Goal: Transaction & Acquisition: Purchase product/service

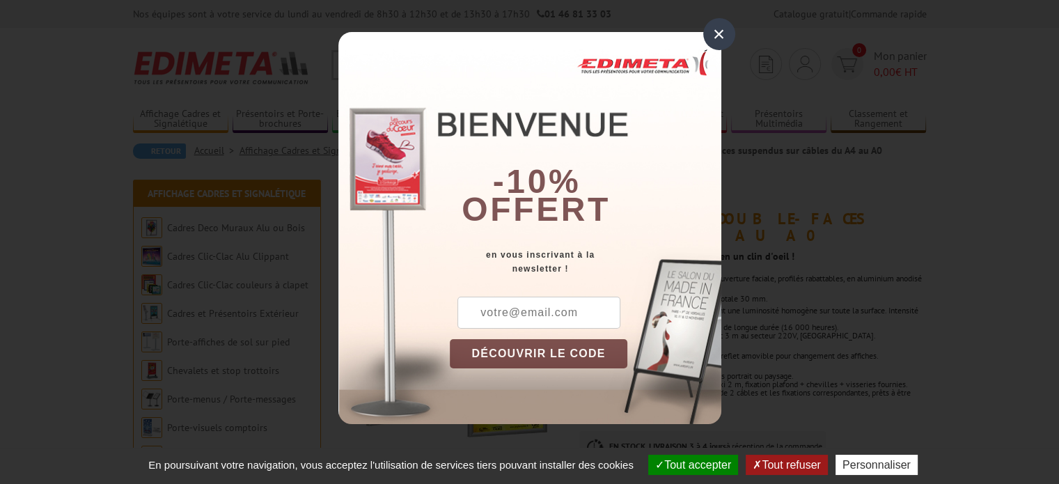
click at [545, 308] on input "text" at bounding box center [538, 313] width 163 height 32
type input "[EMAIL_ADDRESS][DOMAIN_NAME]"
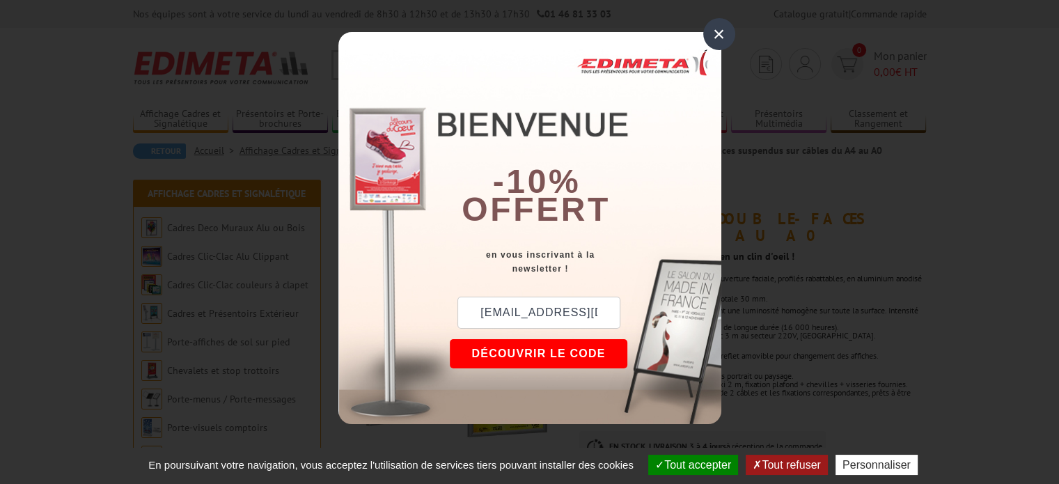
click at [522, 364] on button "DÉCOUVRIR LE CODE" at bounding box center [539, 353] width 178 height 29
click at [540, 347] on button "Copier le code" at bounding box center [526, 353] width 152 height 29
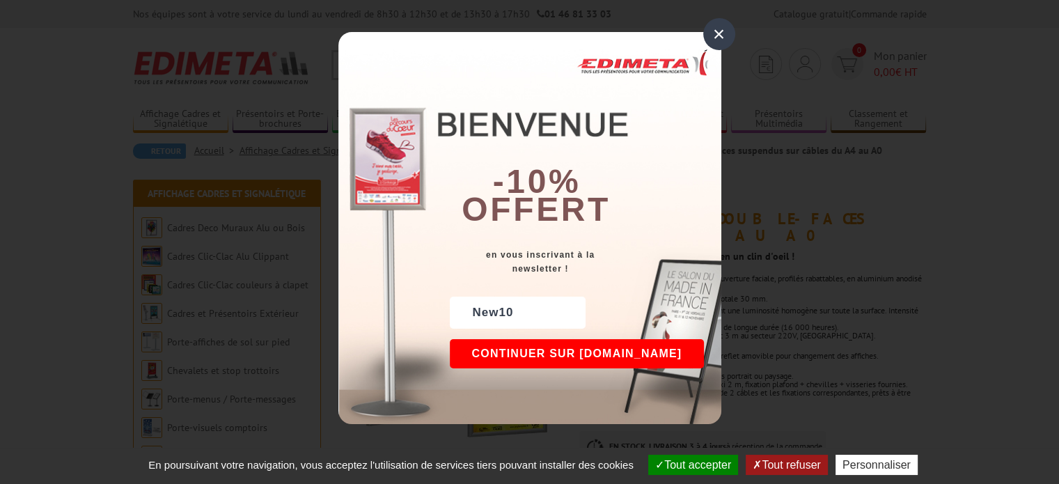
click at [728, 30] on div "×" at bounding box center [719, 34] width 32 height 32
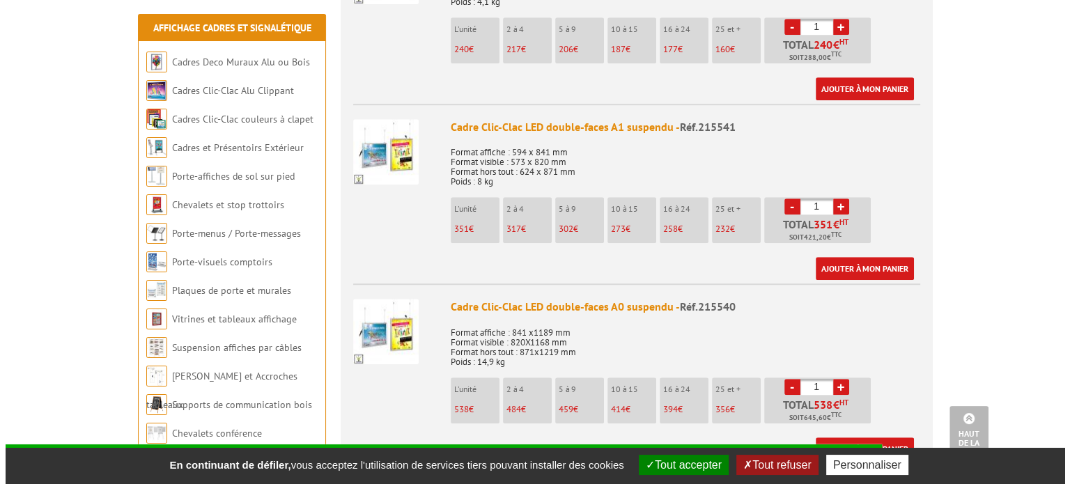
scroll to position [975, 0]
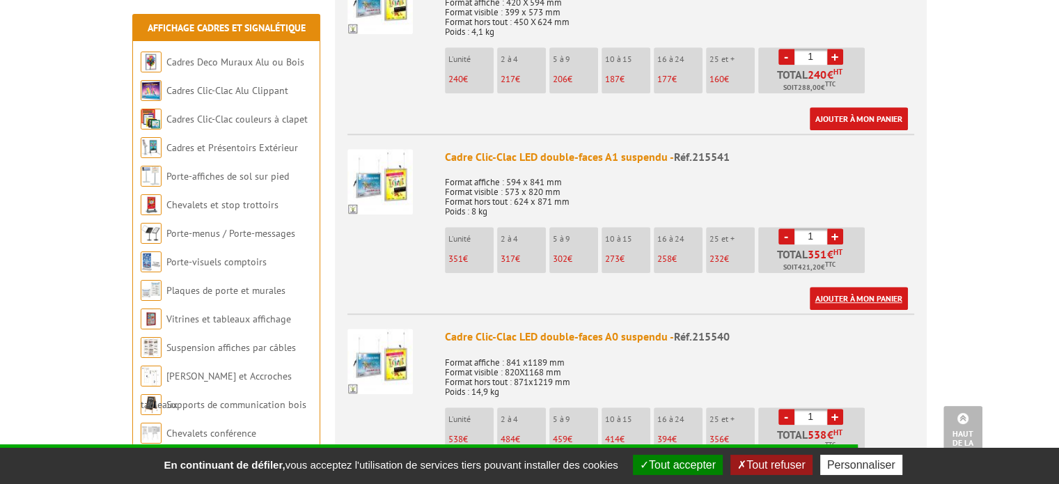
click at [853, 301] on link "Ajouter à mon panier" at bounding box center [859, 298] width 98 height 23
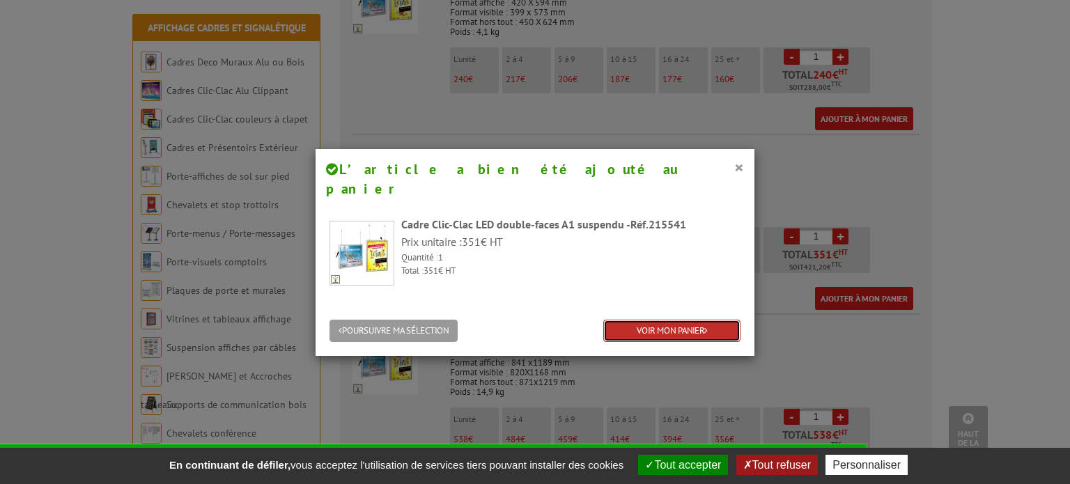
click at [689, 320] on link "VOIR MON PANIER" at bounding box center [671, 331] width 137 height 23
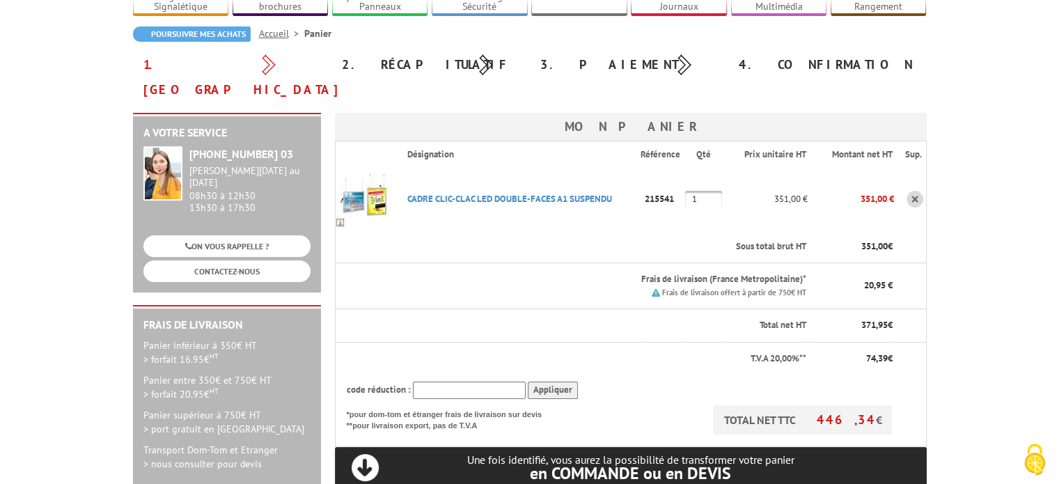
scroll to position [139, 0]
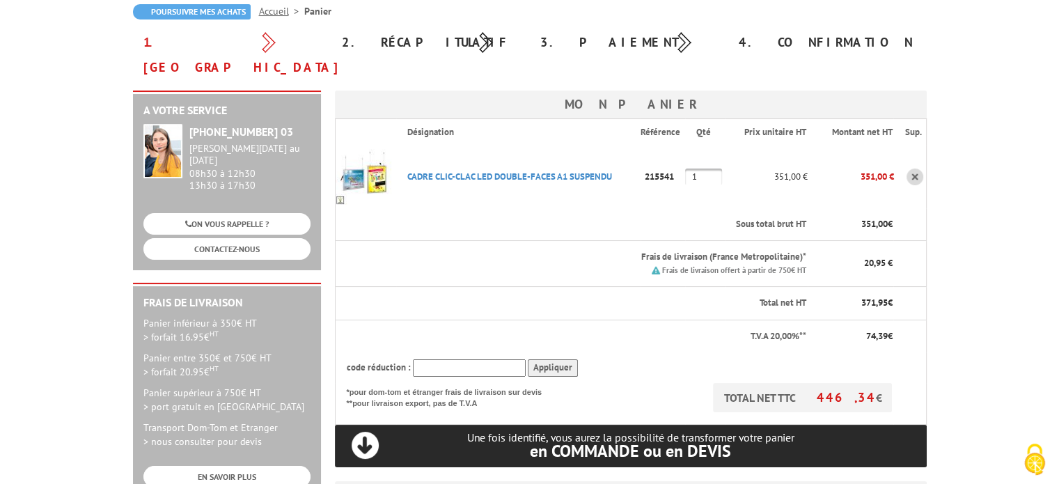
paste input "New10"
type input "New10"
click at [540, 359] on input "Appliquer" at bounding box center [553, 367] width 50 height 17
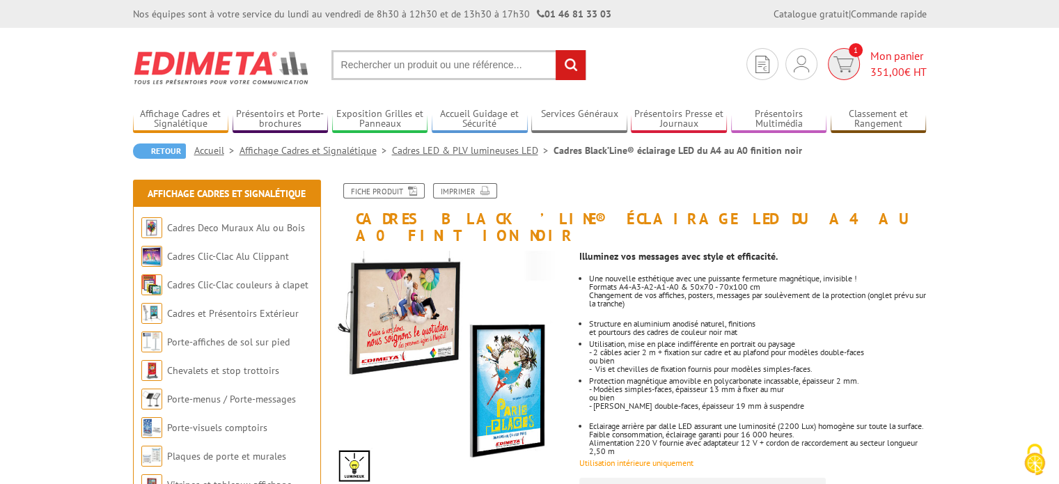
click at [848, 63] on img at bounding box center [843, 64] width 20 height 16
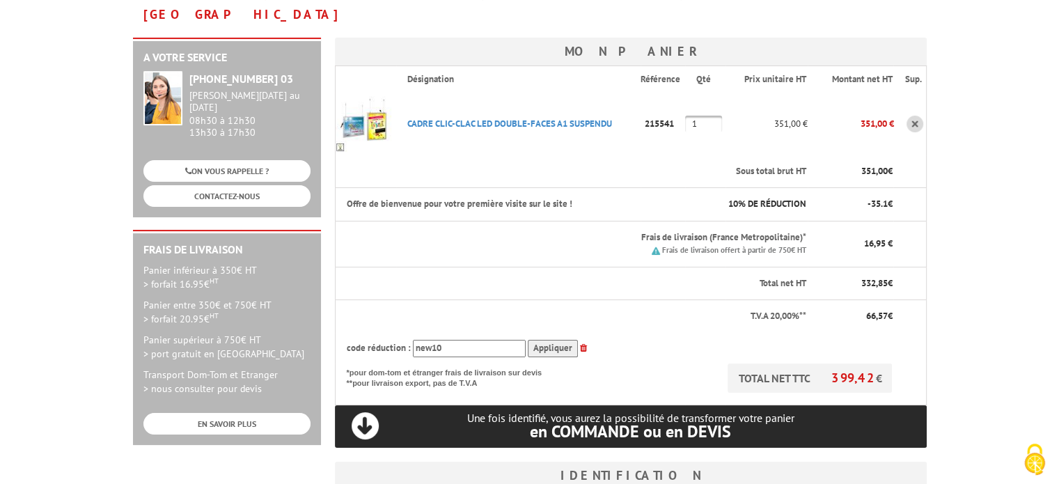
scroll to position [209, 0]
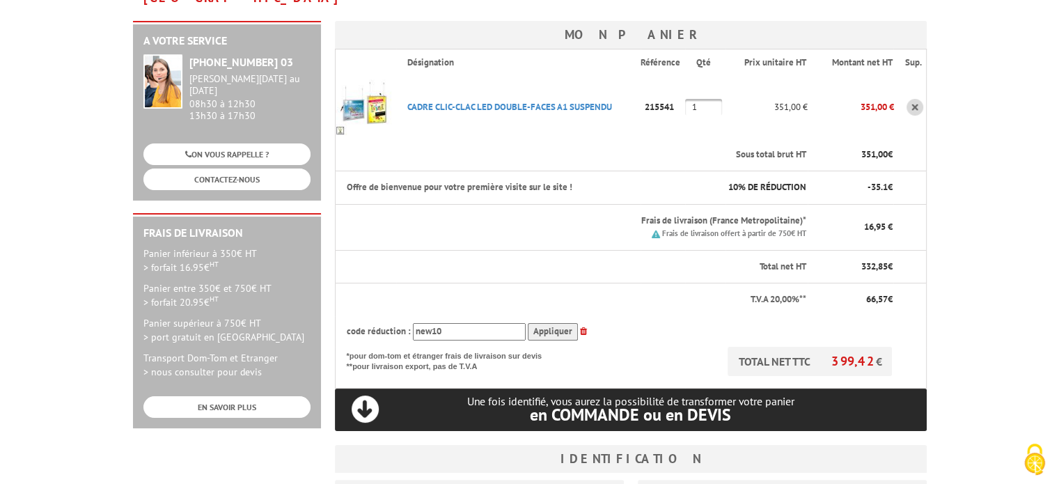
click at [550, 323] on input "Appliquer" at bounding box center [553, 331] width 50 height 17
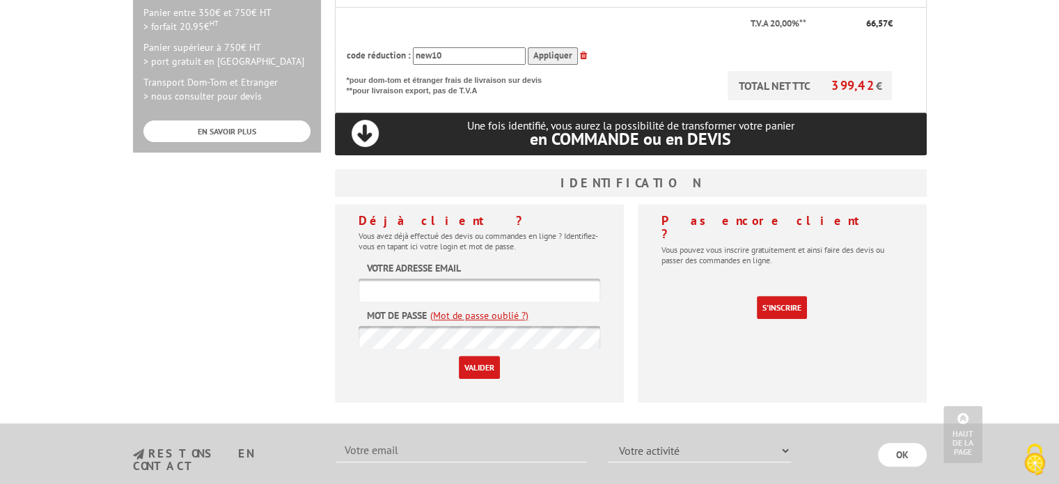
scroll to position [487, 0]
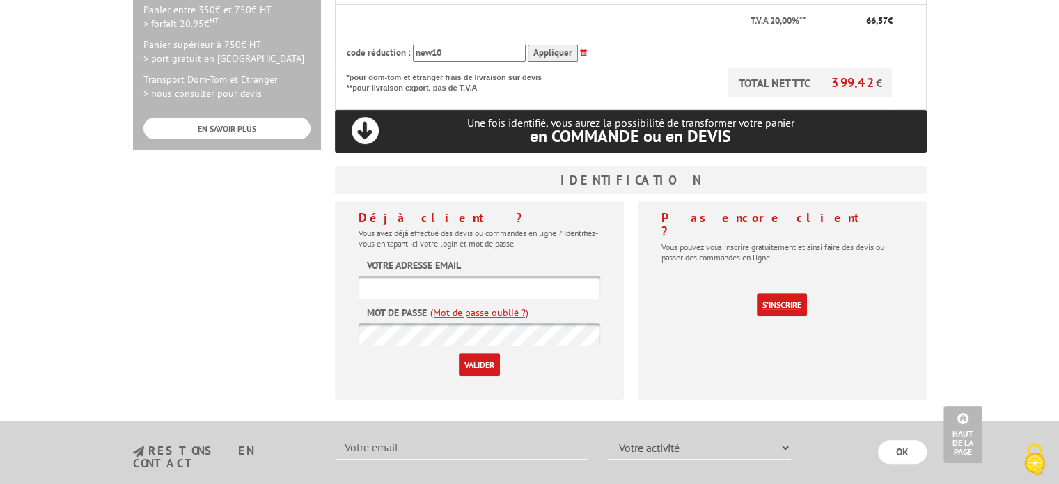
click at [794, 293] on link "S'inscrire" at bounding box center [782, 304] width 50 height 23
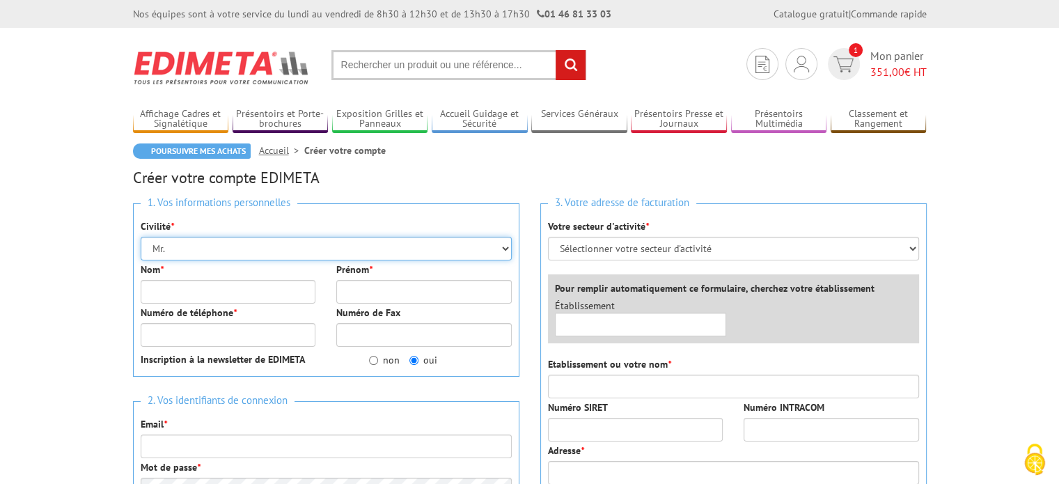
click at [348, 249] on select "Mr. Mme. Mlle." at bounding box center [326, 249] width 371 height 24
select select "Mme."
click at [141, 237] on select "Mr. Mme. Mlle." at bounding box center [326, 249] width 371 height 24
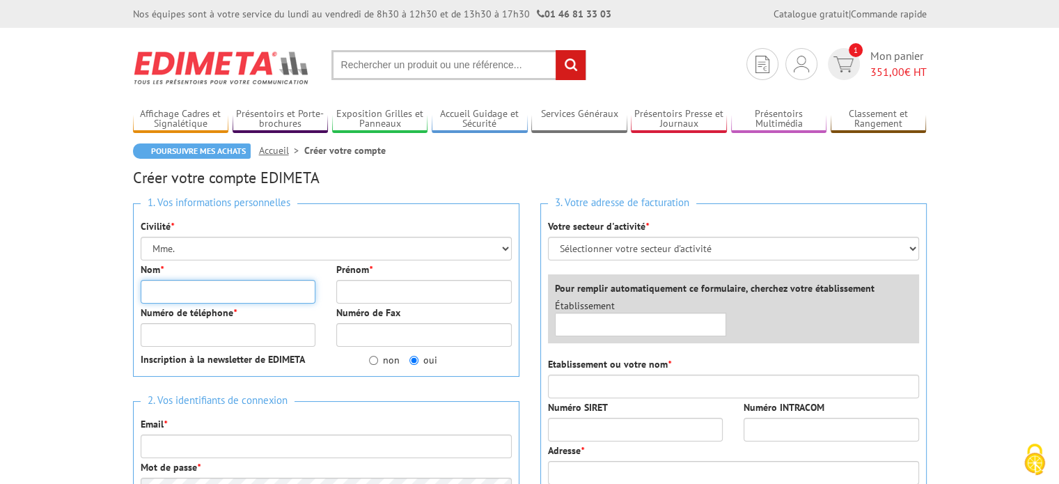
click at [233, 292] on input "Nom *" at bounding box center [228, 292] width 175 height 24
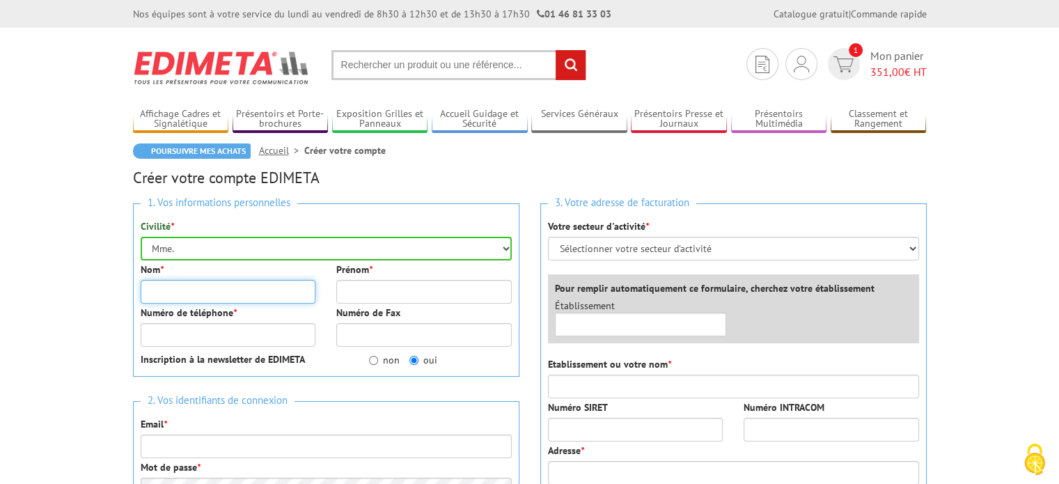
type input "BRUN"
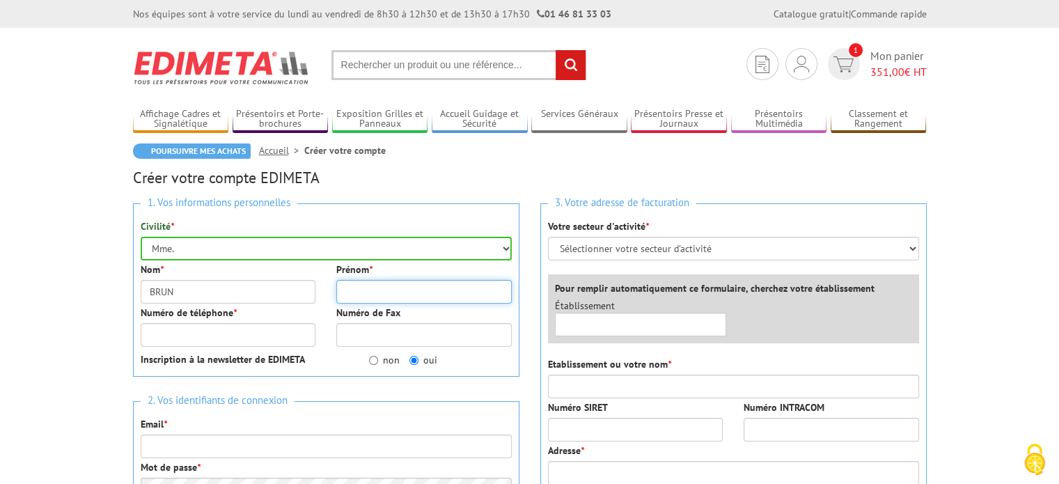
type input "AURORE"
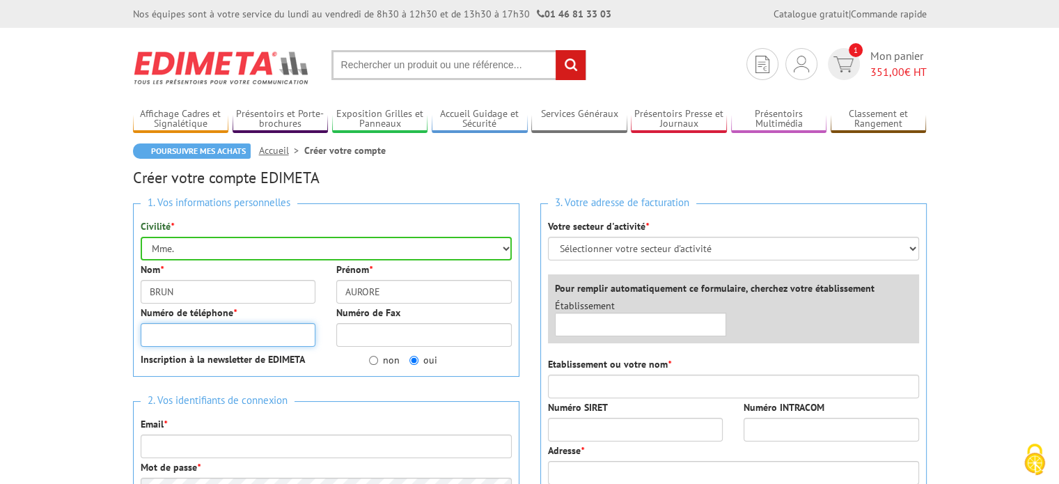
type input "0765759106"
type input "[EMAIL_ADDRESS][DOMAIN_NAME]"
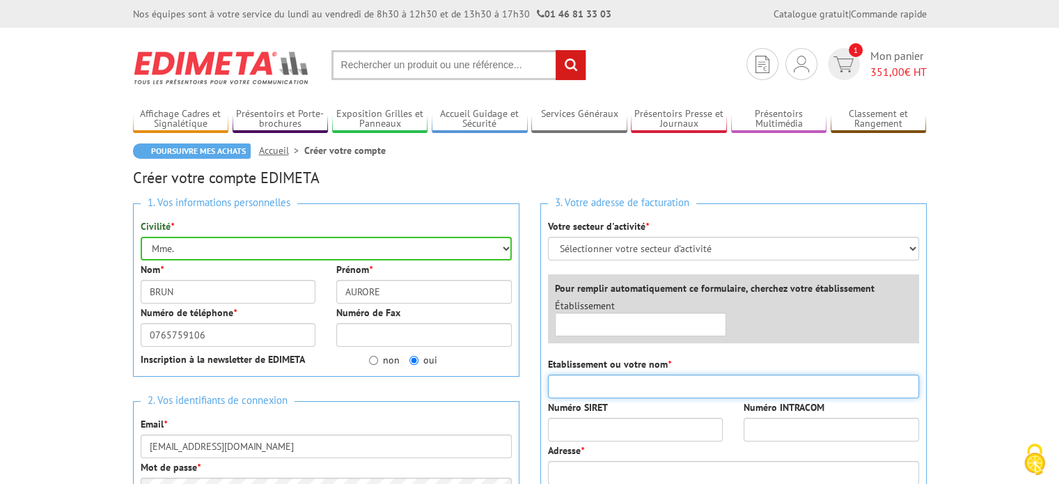
type input "SASU MAITREYA"
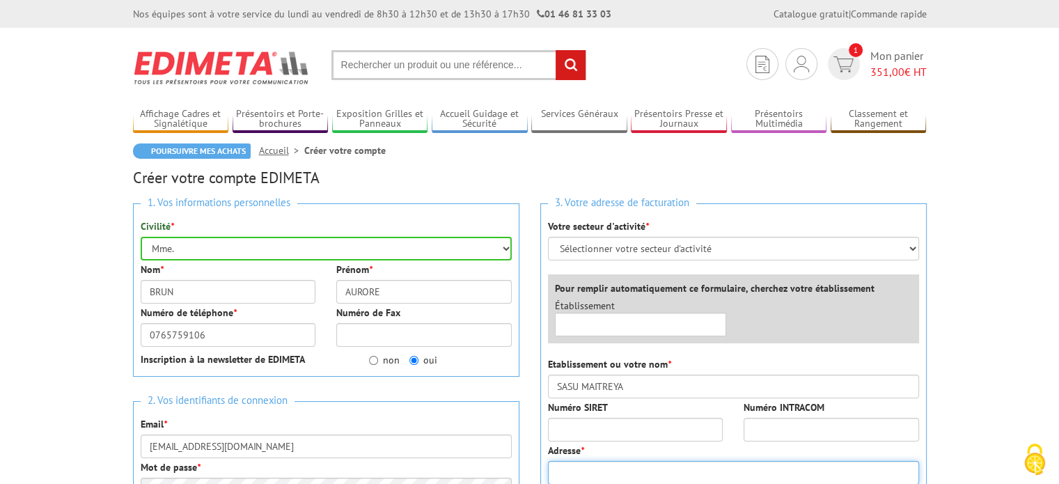
type input "75 RUE DU DOCTEUR VAILLANT"
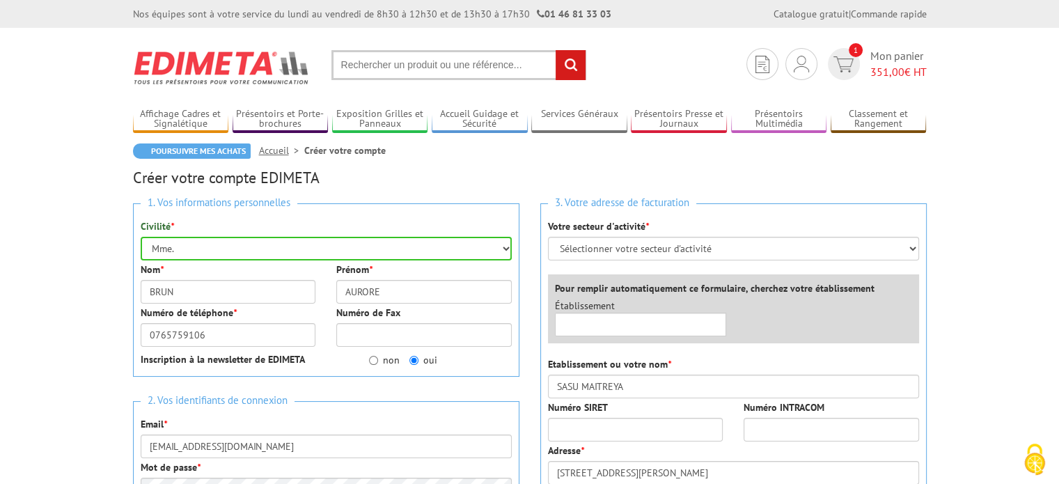
type input "78210"
type input "ST CYR L ECOLE"
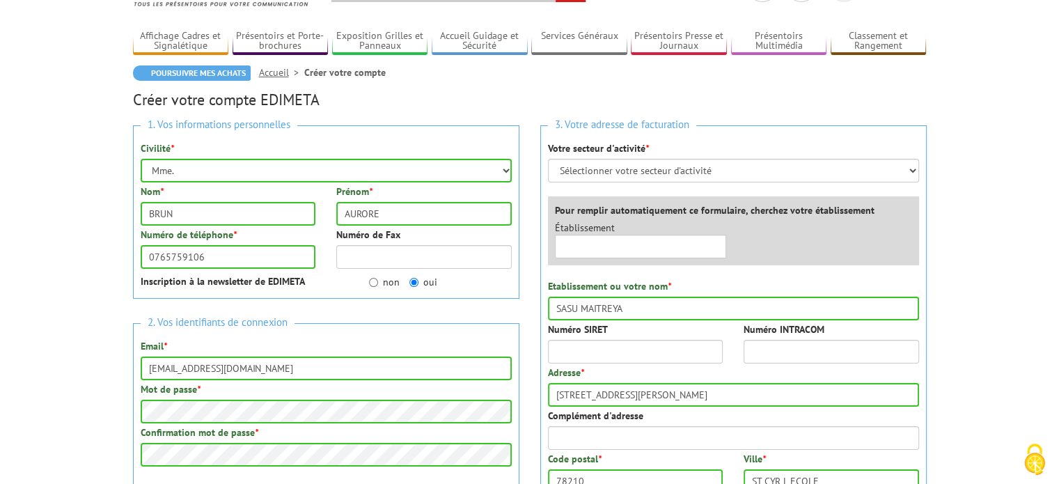
scroll to position [70, 0]
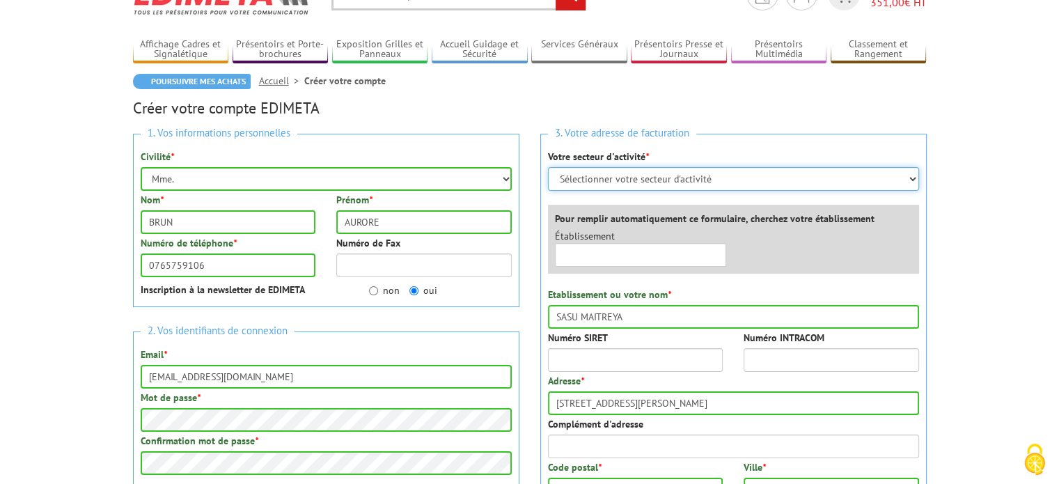
click at [695, 183] on select "Sélectionner votre secteur d'activité Administrations et collectivités Magasins…" at bounding box center [733, 179] width 371 height 24
select select "878"
click at [548, 167] on select "Sélectionner votre secteur d'activité Administrations et collectivités Magasins…" at bounding box center [733, 179] width 371 height 24
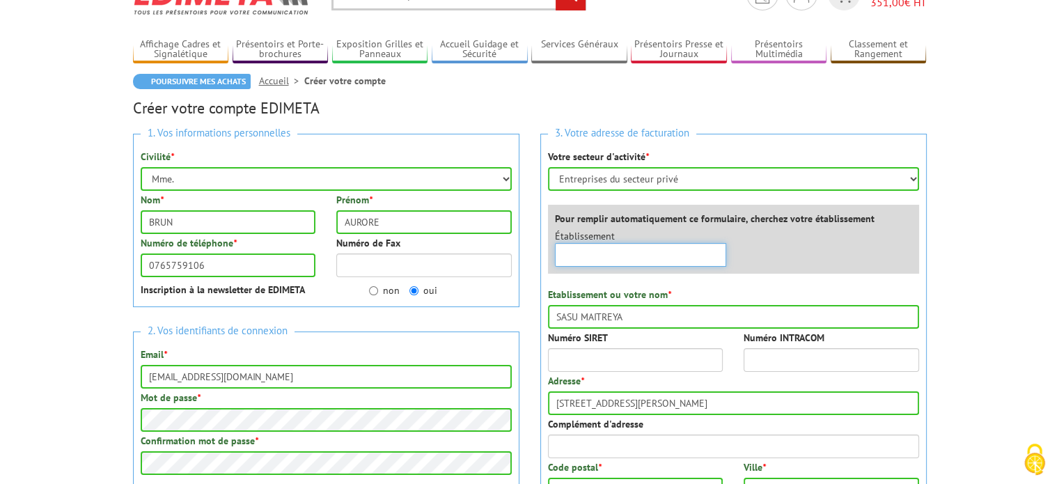
click at [667, 256] on input "text" at bounding box center [641, 255] width 172 height 24
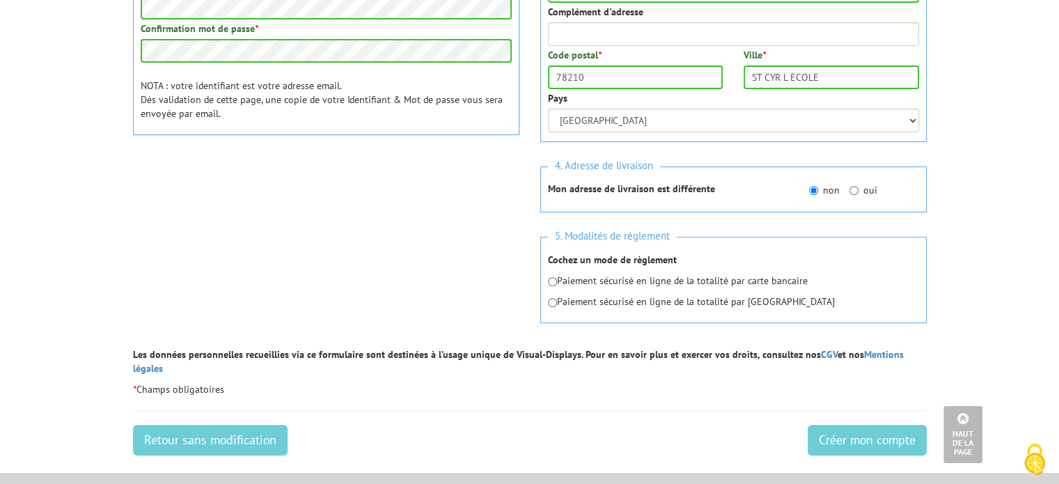
scroll to position [557, 0]
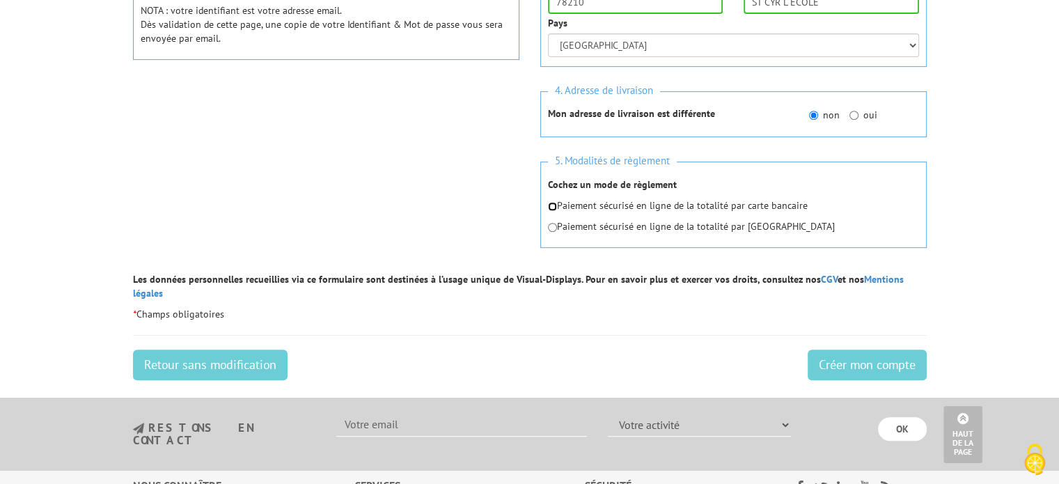
click at [551, 207] on input "radio" at bounding box center [552, 206] width 9 height 9
radio input "true"
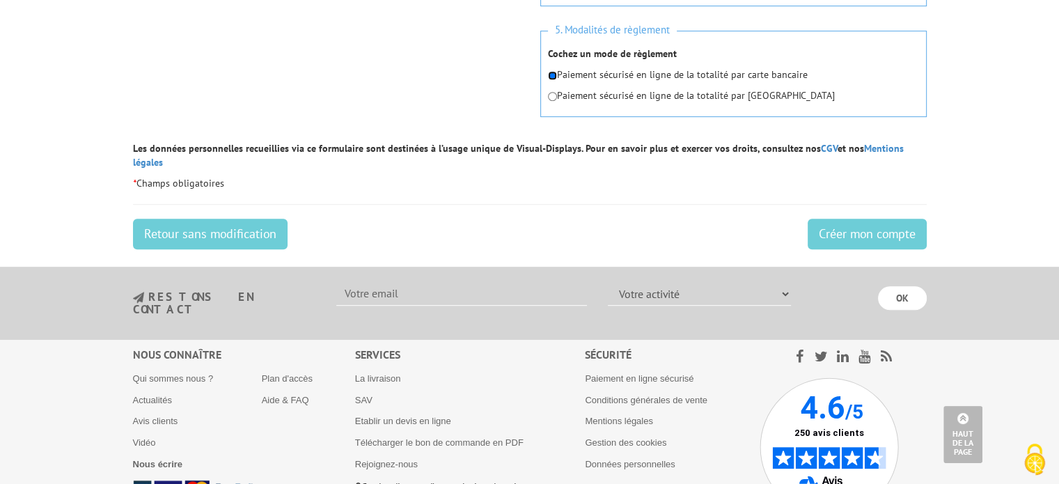
scroll to position [696, 0]
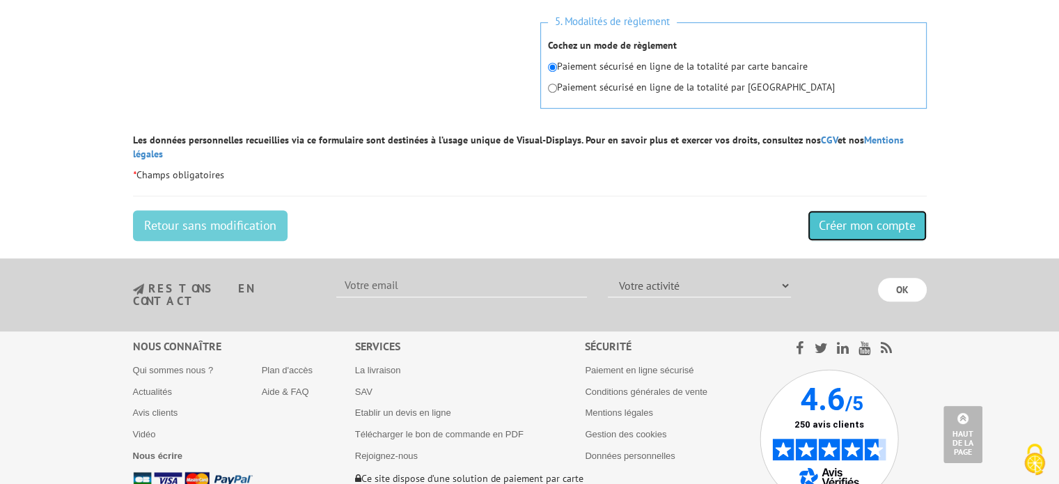
click at [832, 217] on input "Créer mon compte" at bounding box center [867, 225] width 119 height 31
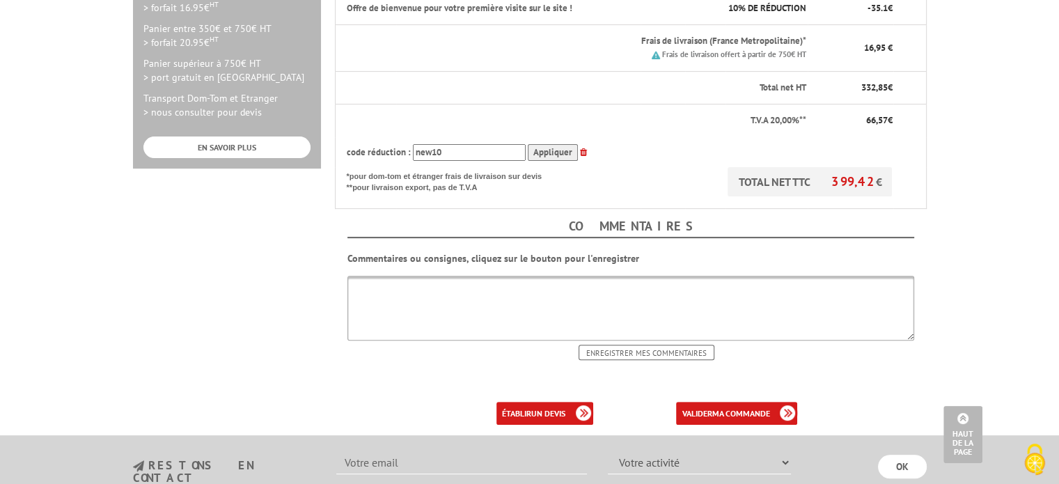
scroll to position [557, 0]
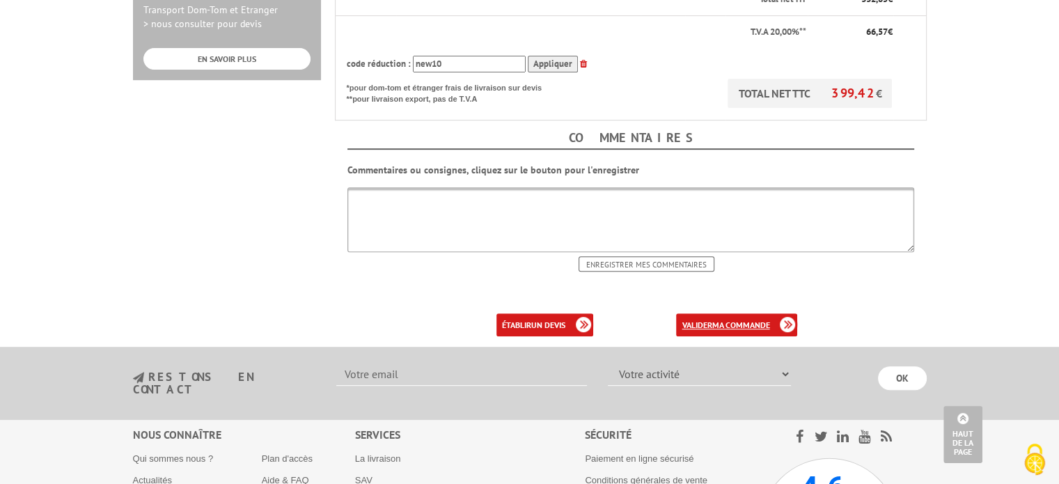
click at [716, 320] on b "ma commande" at bounding box center [741, 325] width 58 height 10
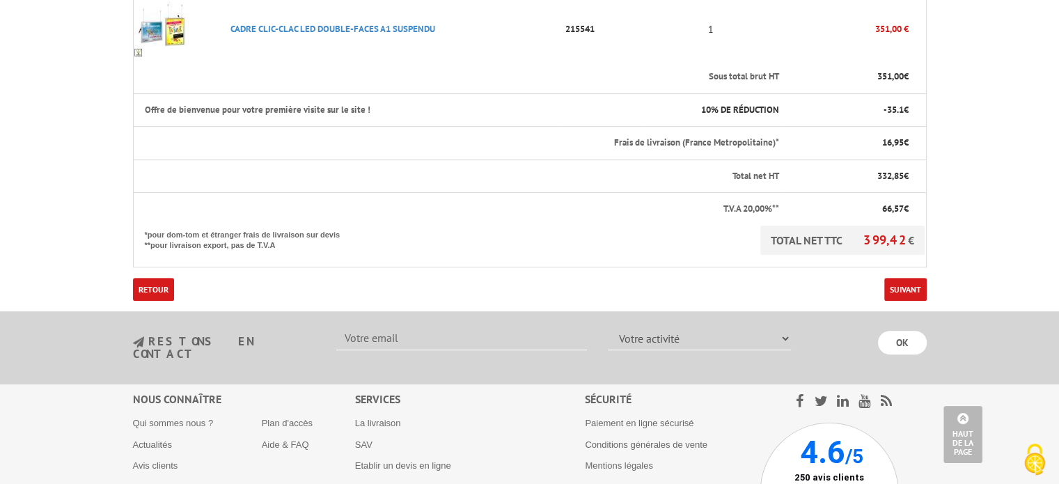
scroll to position [327, 0]
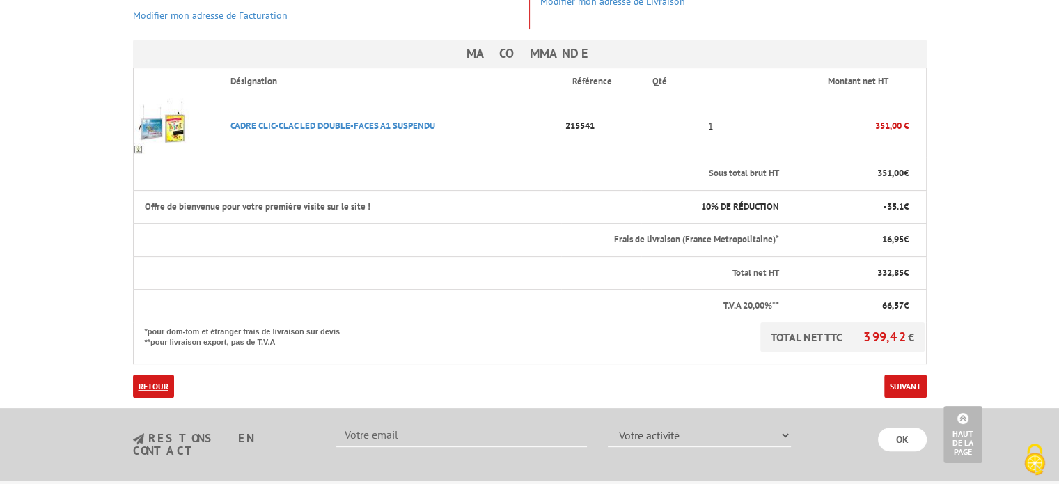
click at [136, 375] on link "Retour" at bounding box center [153, 386] width 41 height 23
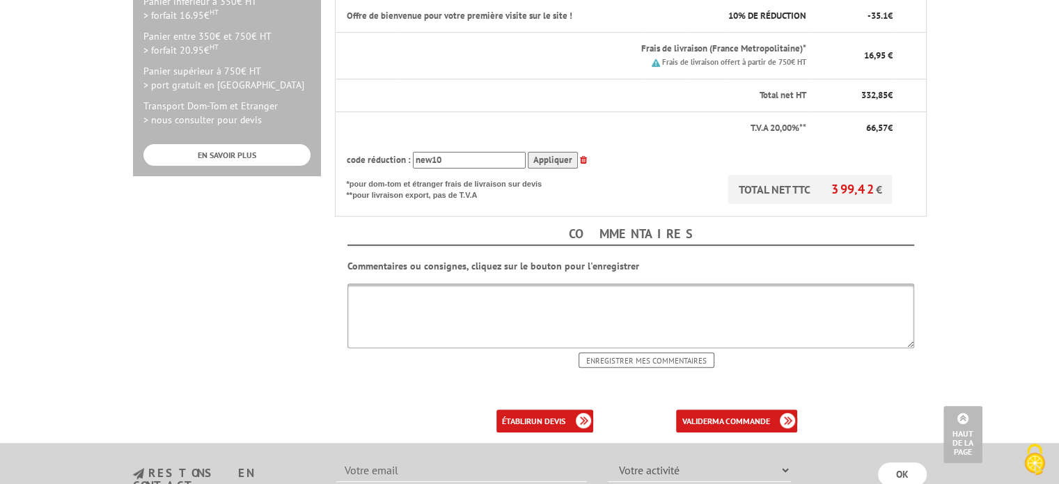
scroll to position [557, 0]
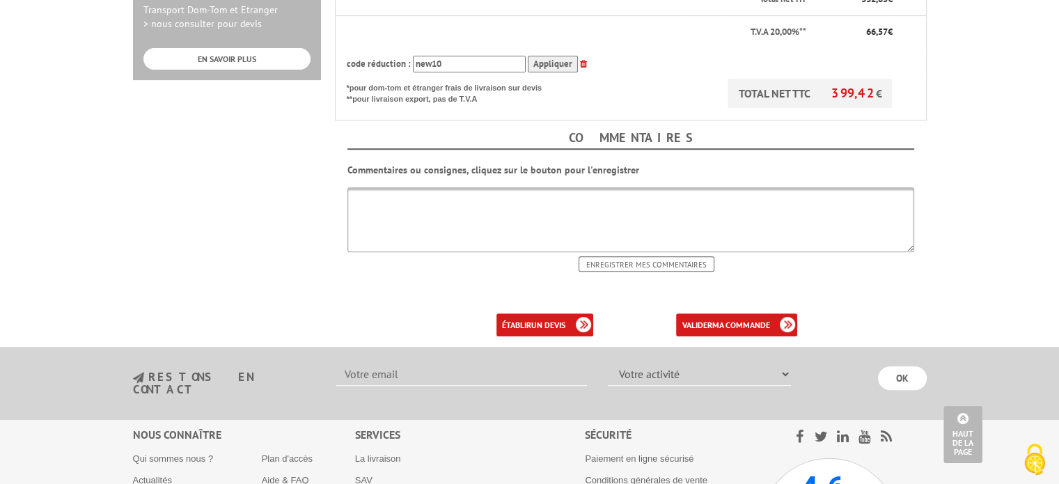
click at [516, 187] on textarea at bounding box center [630, 219] width 567 height 65
click at [454, 193] on textarea "L'entreprise en actuellement en travaux et n'a pas encore d'enseigne. Elle se t…" at bounding box center [630, 219] width 567 height 65
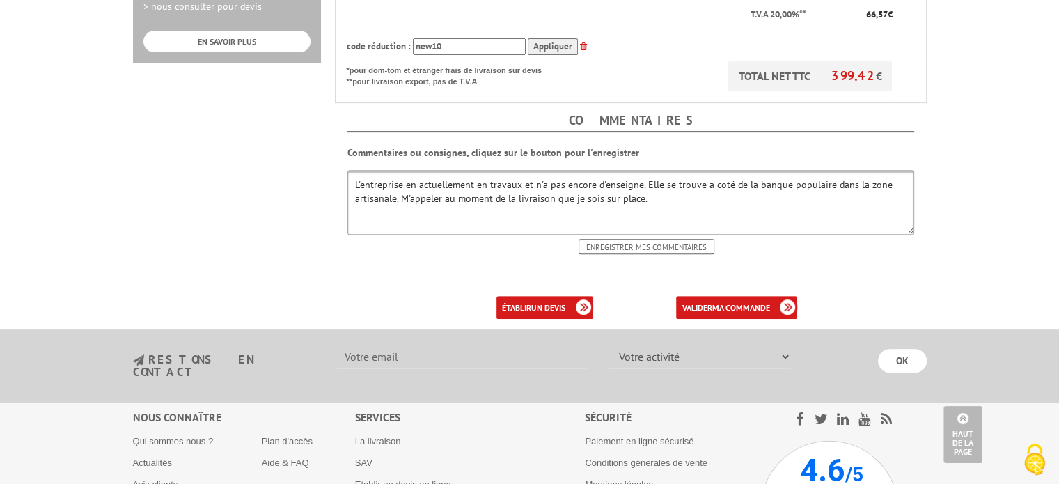
scroll to position [627, 0]
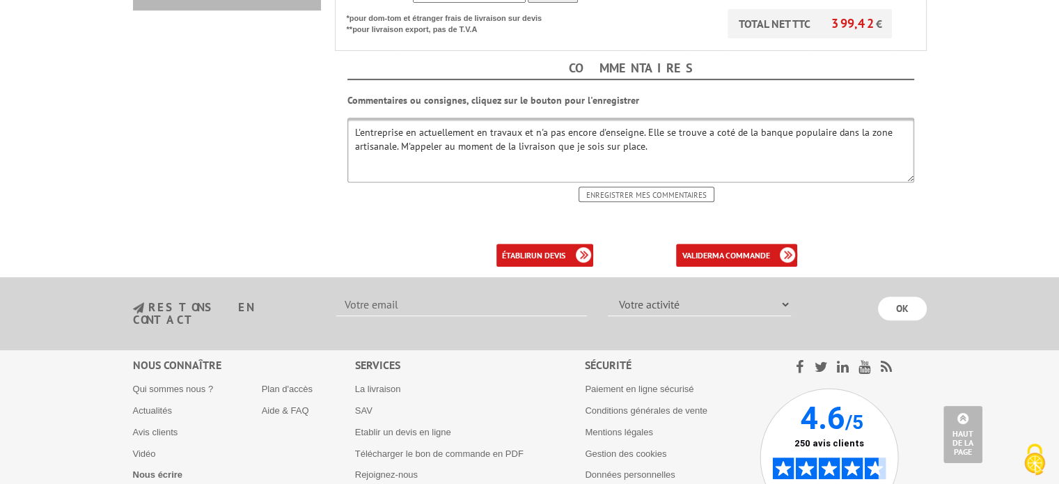
drag, startPoint x: 825, startPoint y: 102, endPoint x: 727, endPoint y: 111, distance: 98.6
click at [727, 118] on textarea "L'entreprise en actuellement en travaux et n'a pas encore d'enseigne. Elle se t…" at bounding box center [630, 150] width 567 height 65
click at [821, 118] on textarea "L'entreprise en actuellement en travaux et n'a pas encore d'enseigne. Elle se t…" at bounding box center [630, 150] width 567 height 65
click at [825, 118] on textarea "L'entreprise en actuellement en travaux et n'a pas encore d'enseigne. Elle se t…" at bounding box center [630, 150] width 567 height 65
type textarea "L'entreprise en actuellement en travaux et n'a pas encore d'enseigne. Elle se t…"
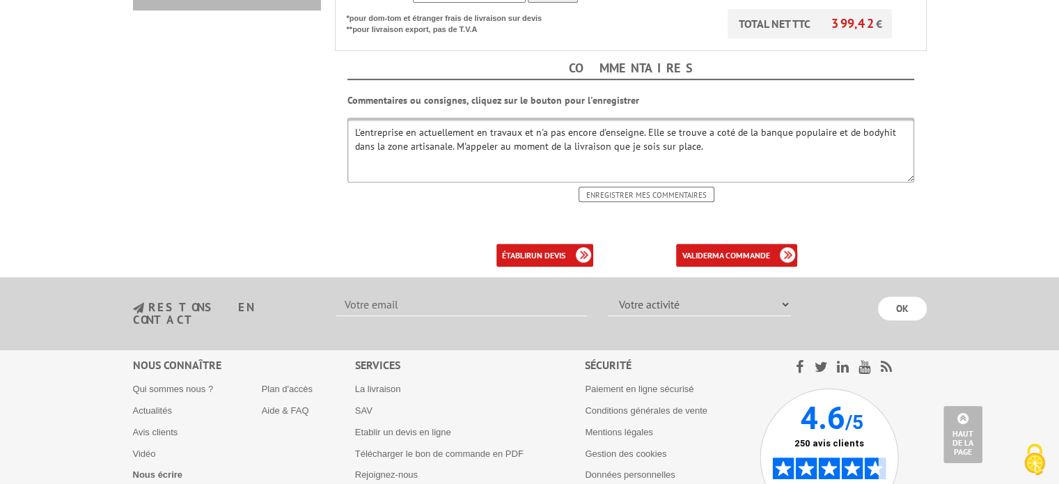
click at [730, 250] on b "ma commande" at bounding box center [741, 255] width 58 height 10
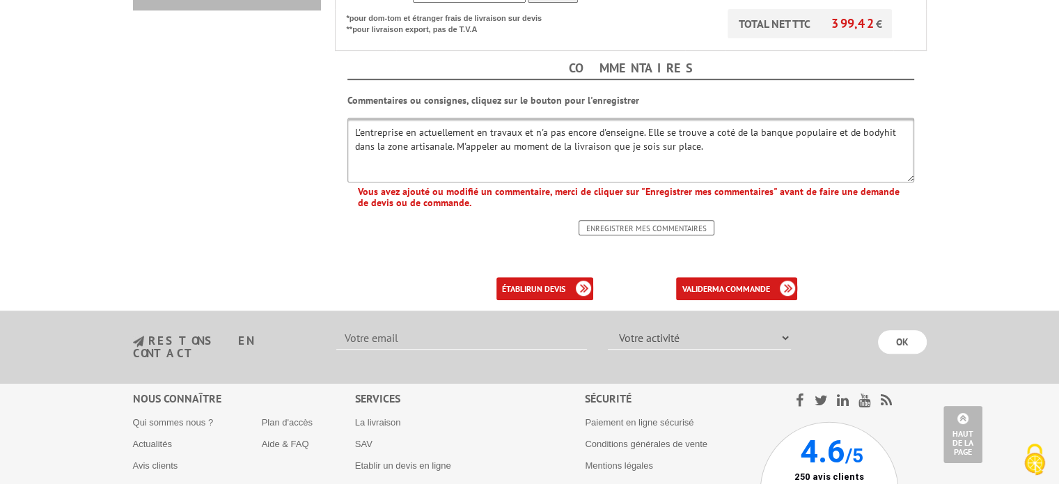
click at [685, 220] on input "Enregistrer mes commentaires" at bounding box center [647, 227] width 136 height 15
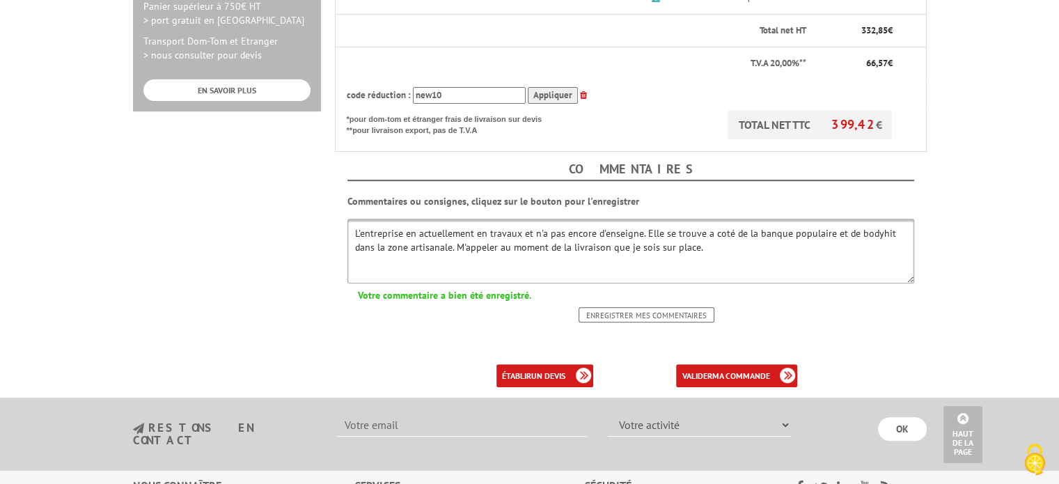
scroll to position [557, 0]
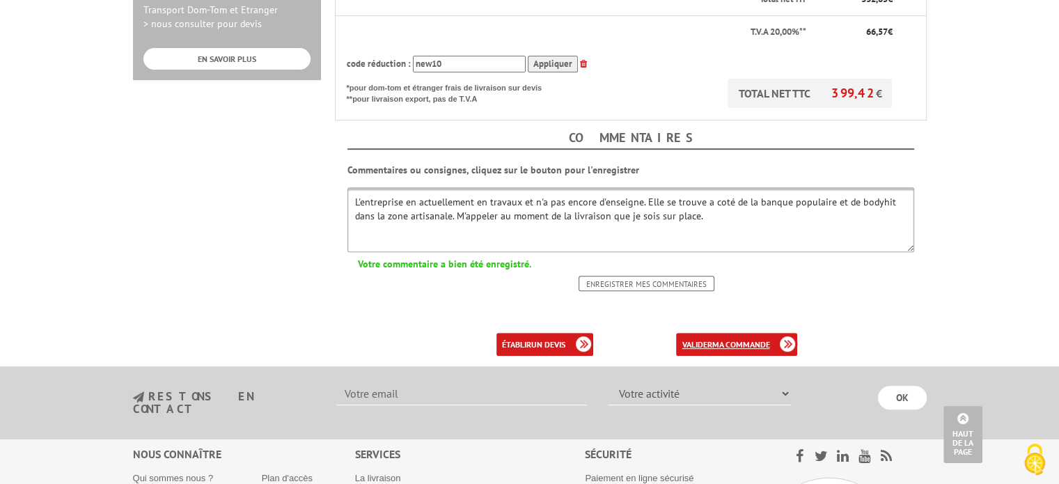
click at [735, 339] on b "ma commande" at bounding box center [741, 344] width 58 height 10
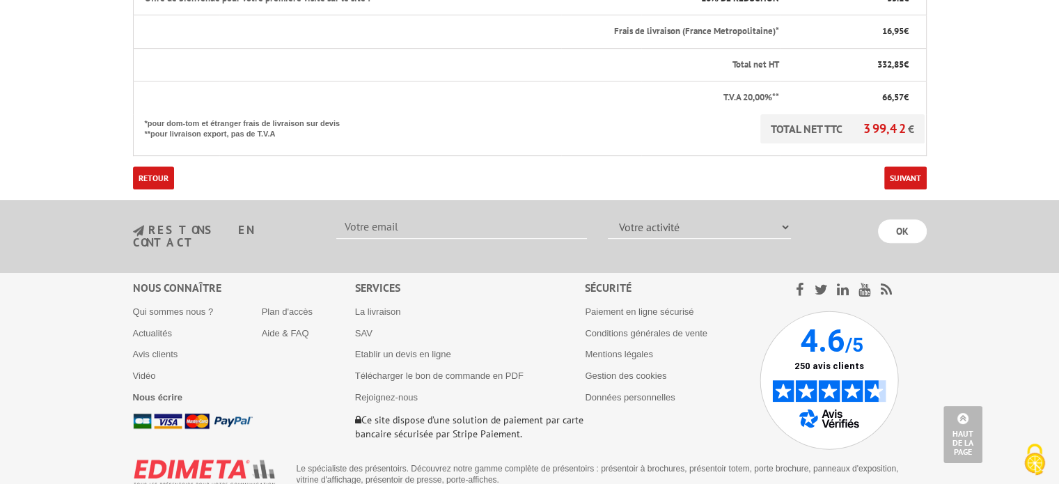
scroll to position [535, 0]
click at [914, 166] on link "Suivant" at bounding box center [905, 177] width 42 height 23
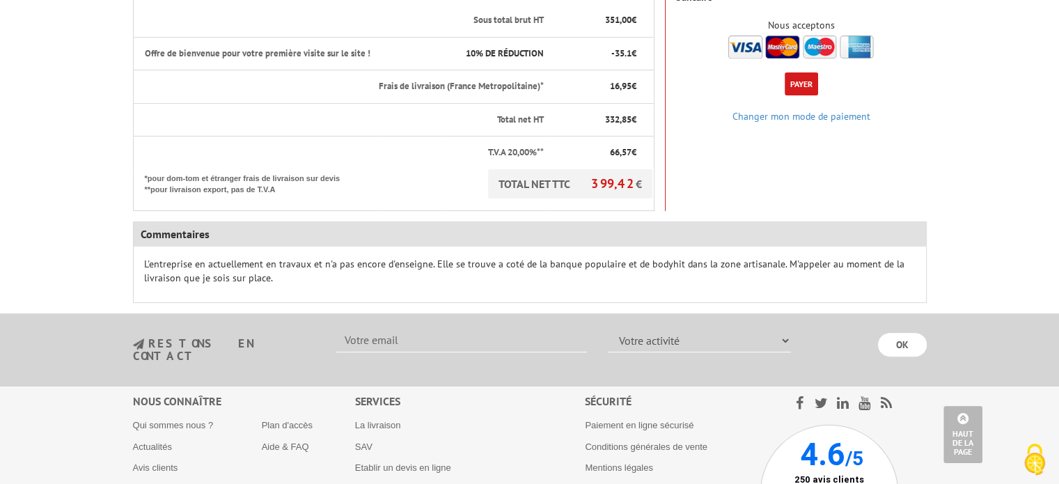
scroll to position [448, 0]
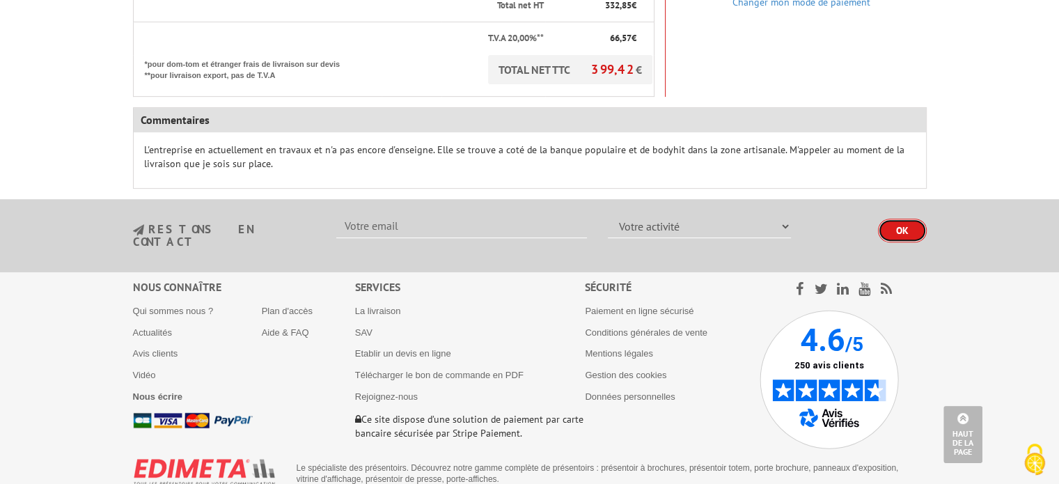
click at [902, 219] on input "OK" at bounding box center [902, 231] width 49 height 24
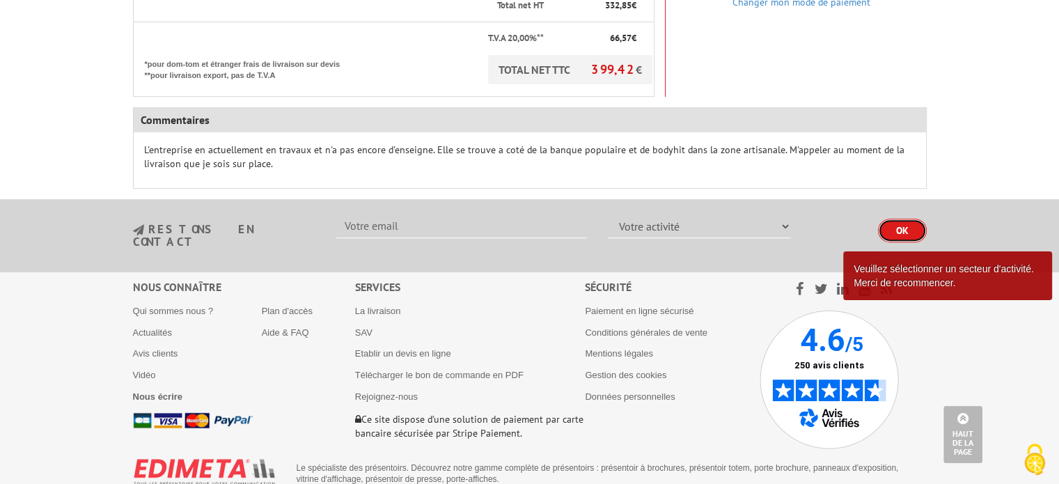
click at [902, 219] on input "OK" at bounding box center [902, 231] width 49 height 24
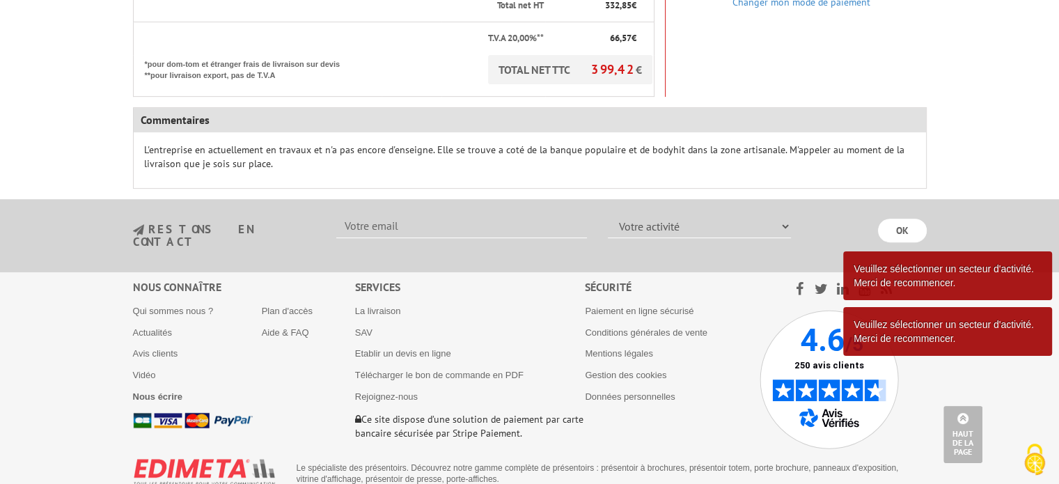
click at [964, 134] on body "L'adresse de ce site précédée de https indique que vous êtes sur un site sécuri…" at bounding box center [529, 36] width 1059 height 969
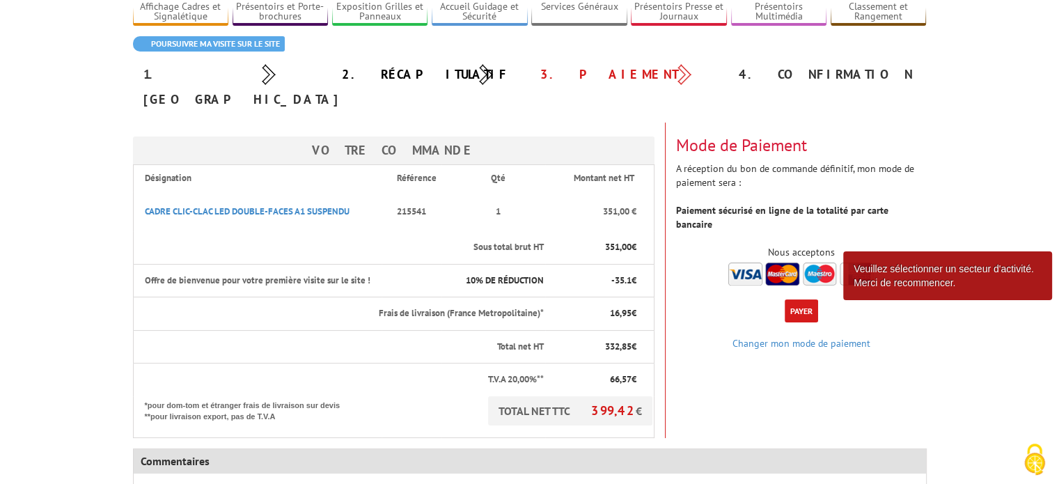
scroll to position [100, 0]
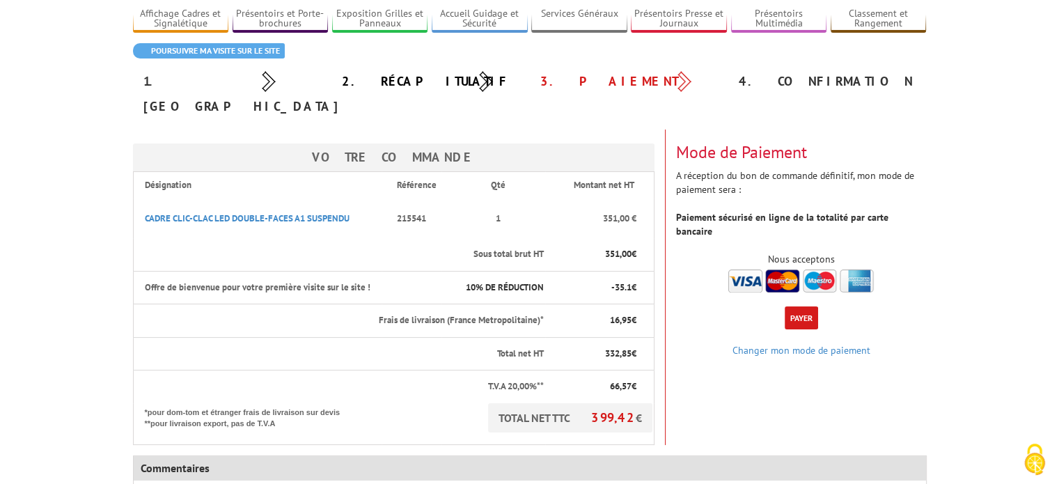
click at [800, 306] on button "Payer" at bounding box center [801, 317] width 33 height 23
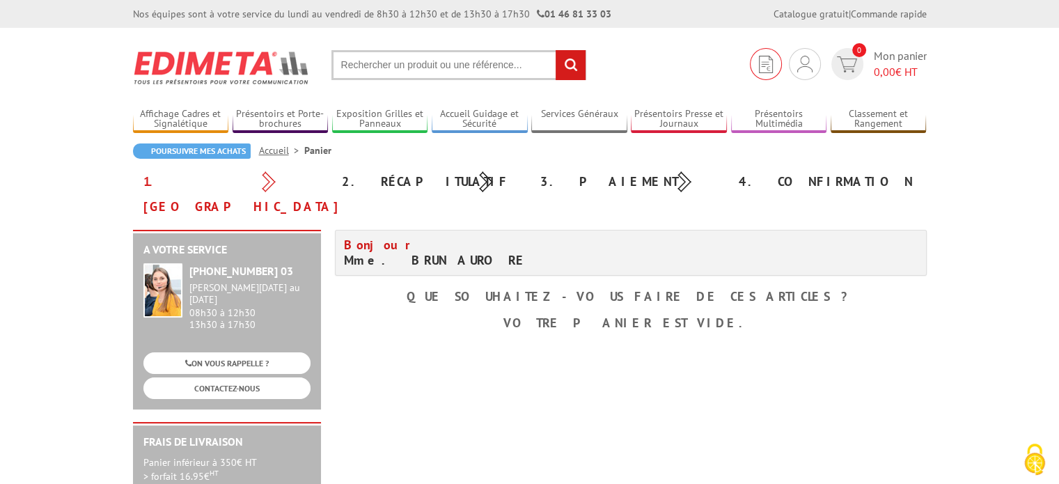
click at [762, 63] on img at bounding box center [766, 64] width 14 height 17
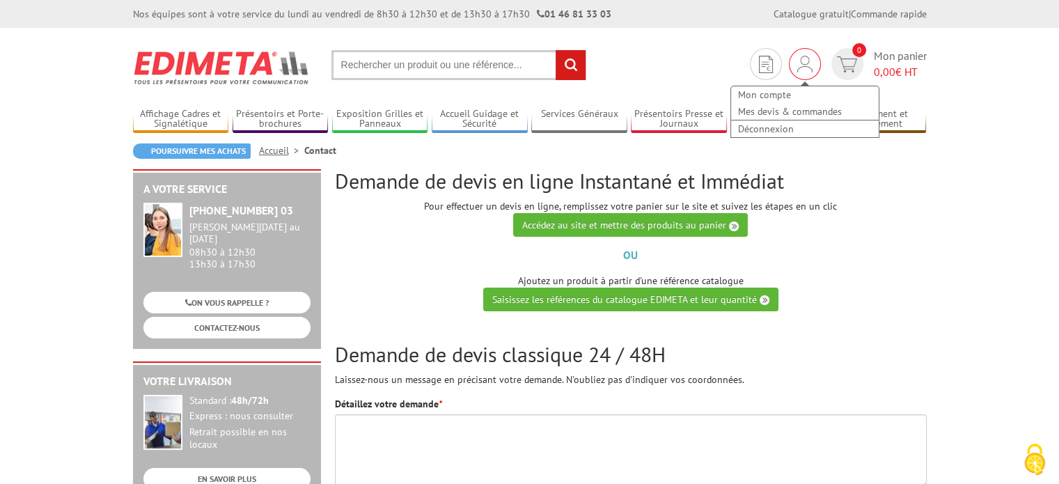
click at [806, 70] on img at bounding box center [804, 64] width 15 height 17
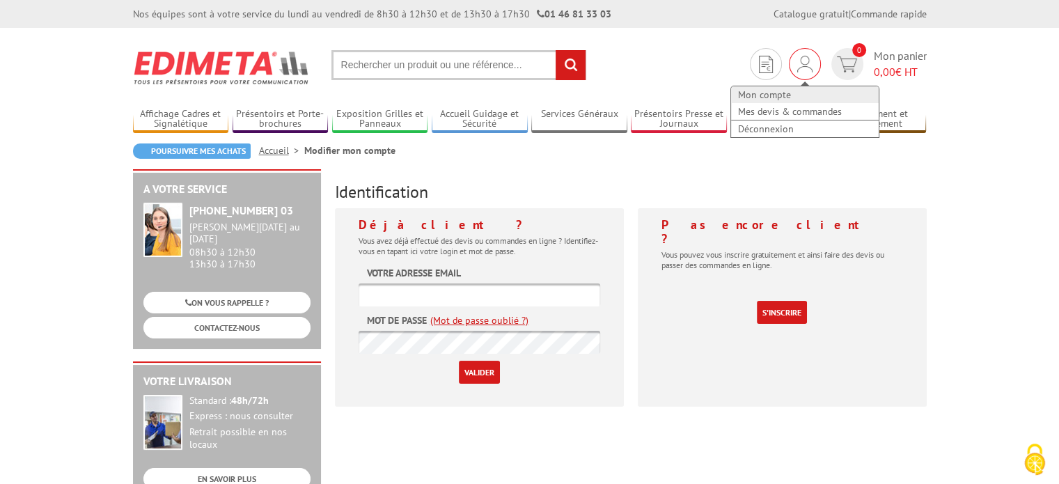
type input "[EMAIL_ADDRESS][DOMAIN_NAME]"
click at [779, 93] on link "Mon compte" at bounding box center [805, 94] width 148 height 17
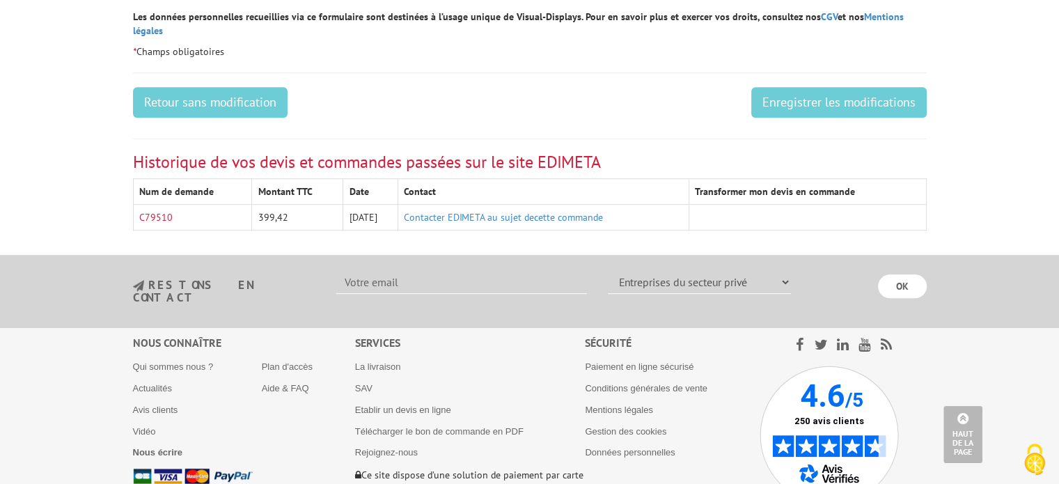
scroll to position [836, 0]
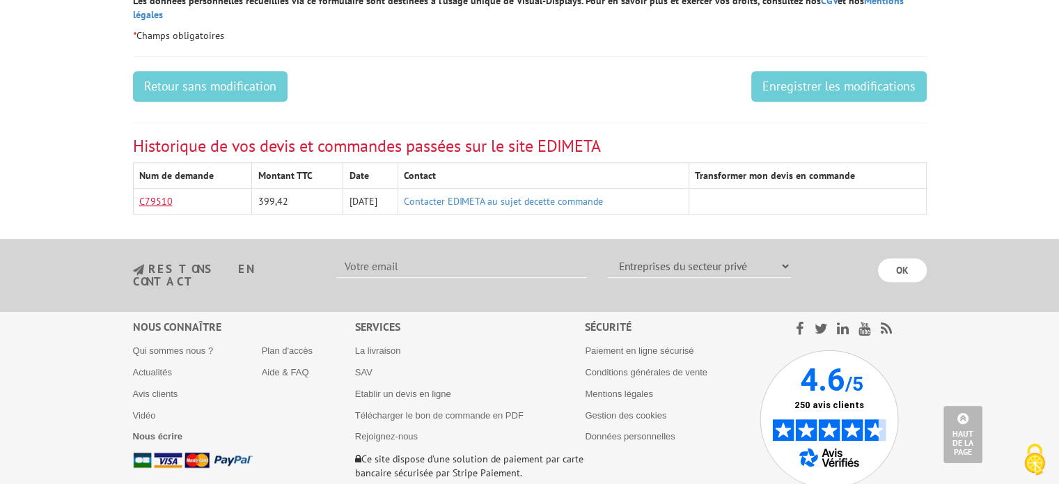
click at [161, 195] on link "C79510" at bounding box center [155, 201] width 33 height 13
